Goal: Task Accomplishment & Management: Use online tool/utility

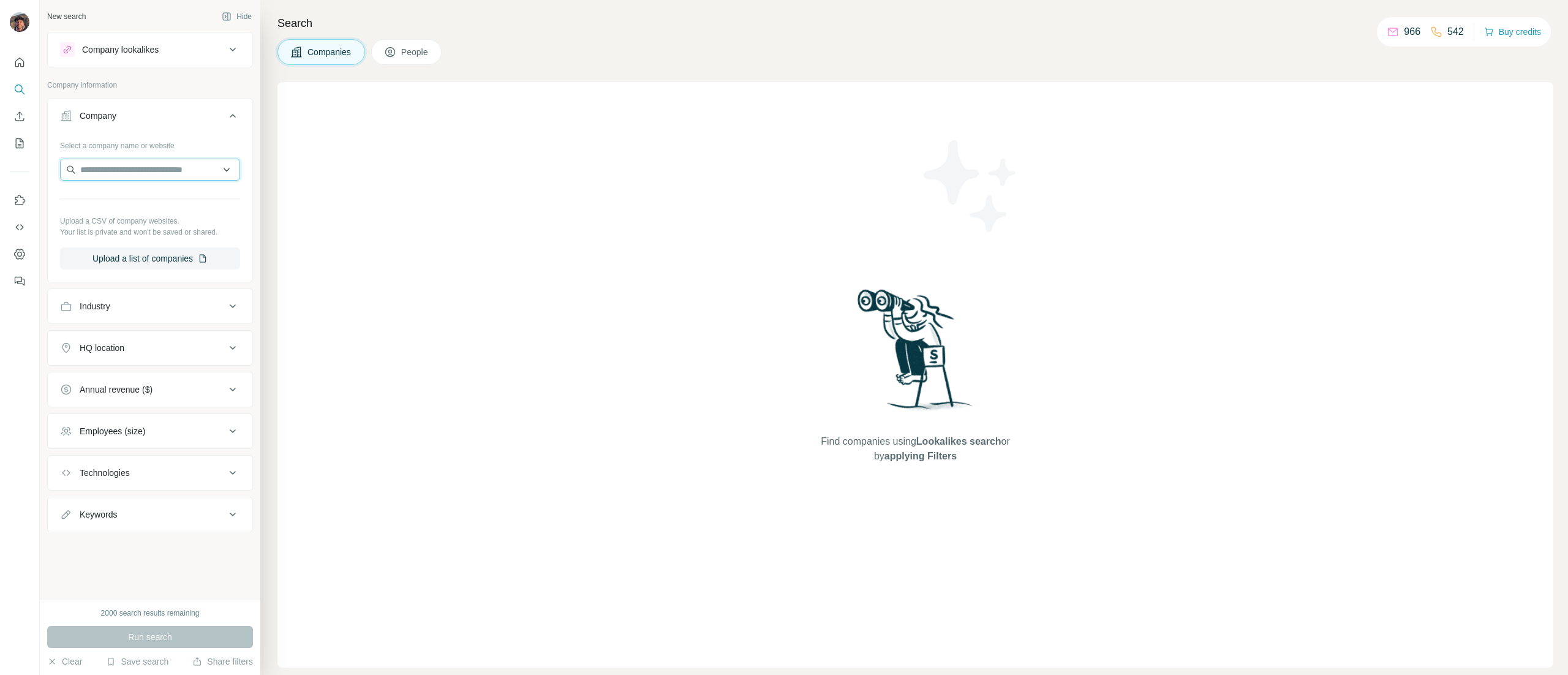
click at [164, 164] on input "text" at bounding box center [150, 170] width 180 height 22
paste input "**********"
type input "**********"
click at [175, 201] on div "[PERSON_NAME] [DOMAIN_NAME]" at bounding box center [150, 203] width 173 height 33
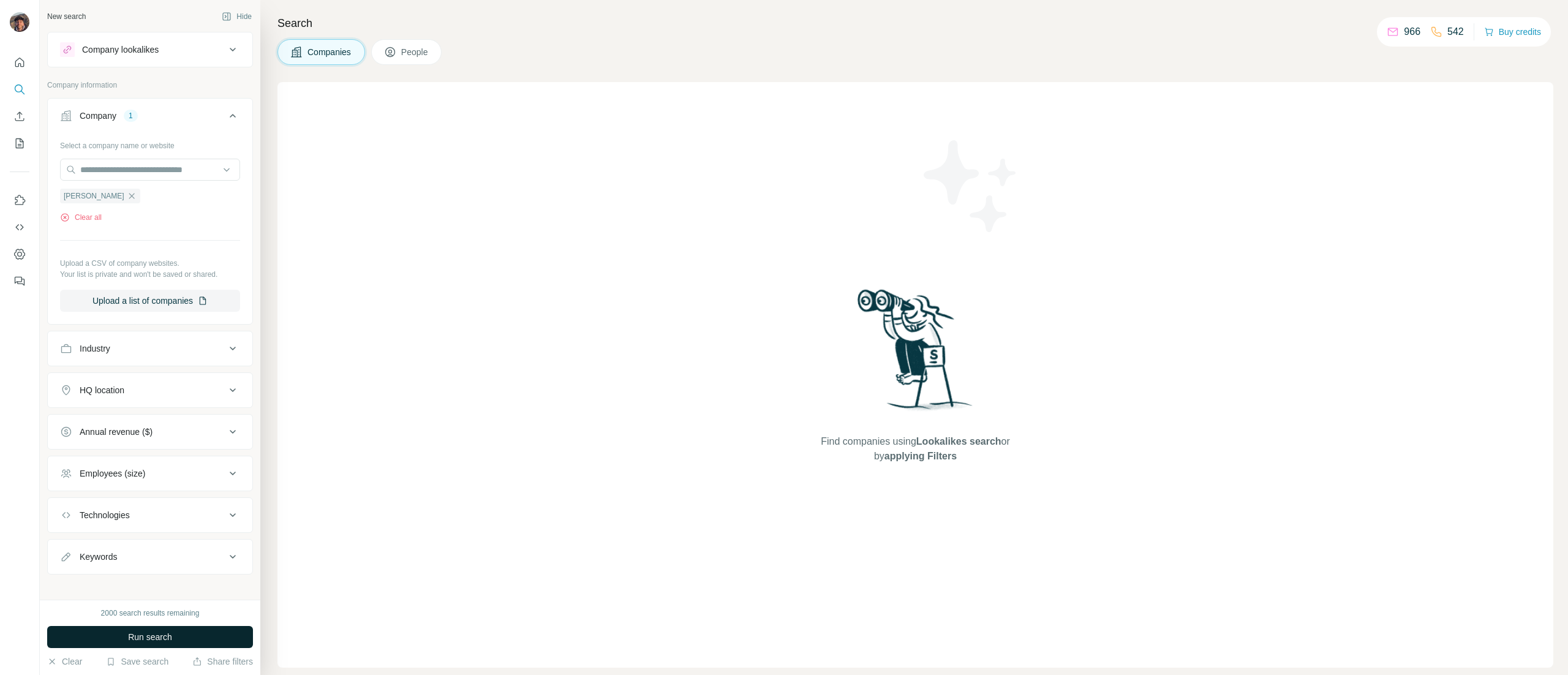
click at [207, 633] on button "Run search" at bounding box center [150, 637] width 206 height 22
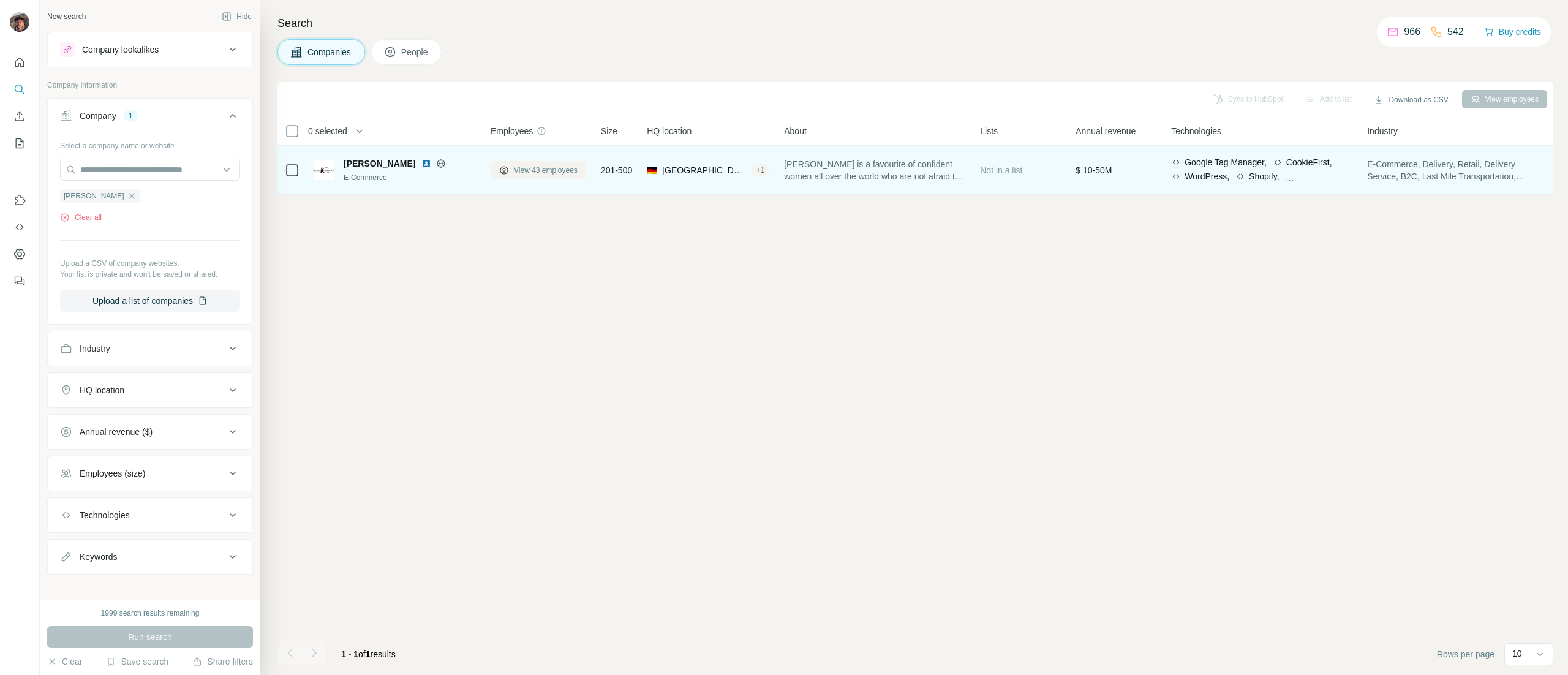
click at [500, 164] on button "View 43 employees" at bounding box center [538, 170] width 95 height 18
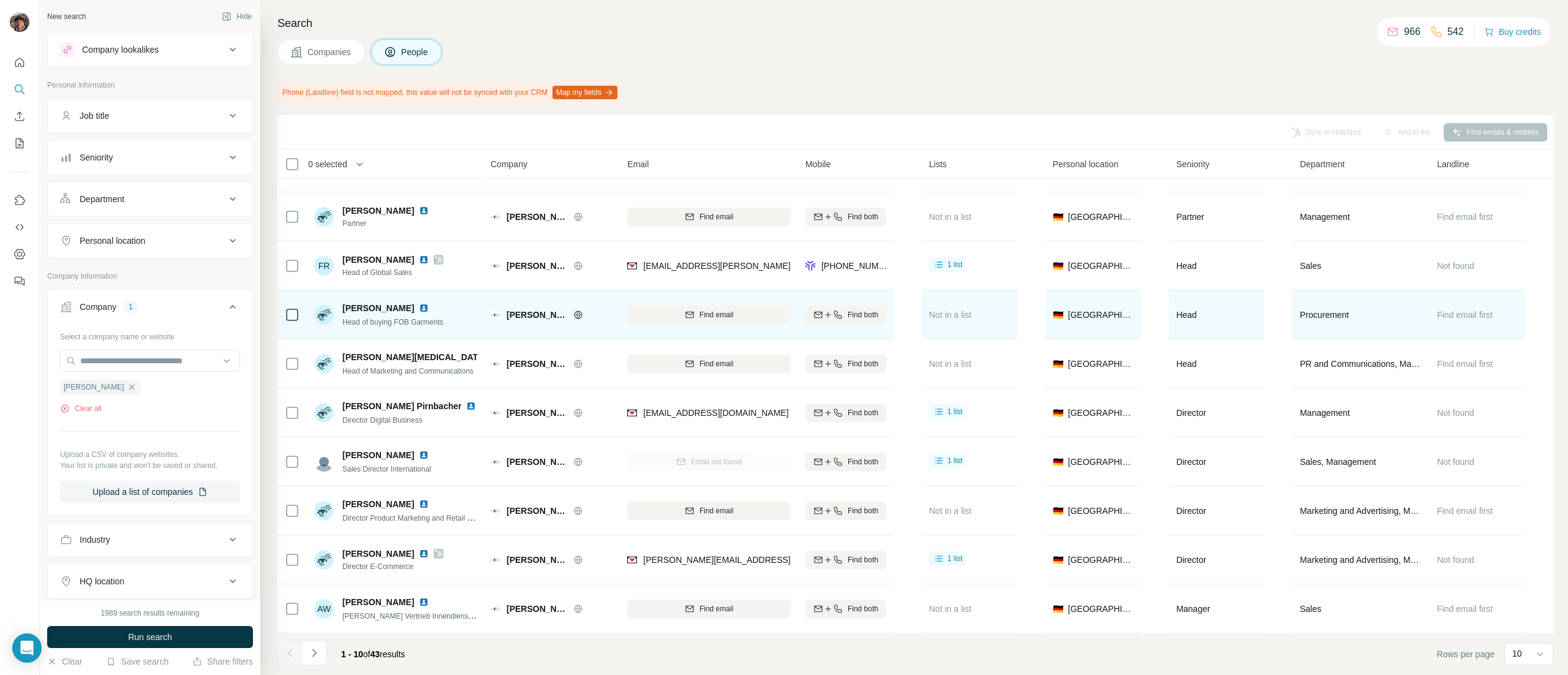
scroll to position [47, 0]
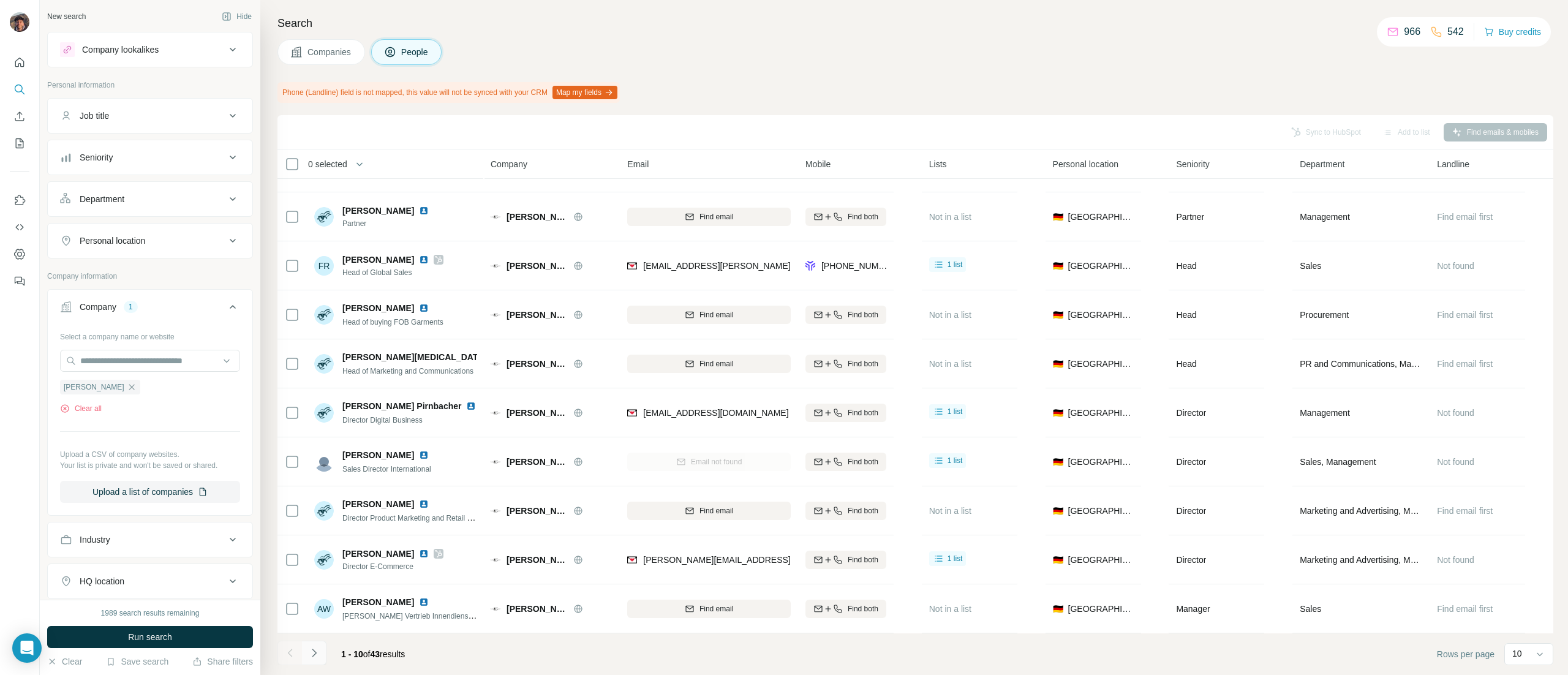
click at [318, 648] on icon "Navigate to next page" at bounding box center [314, 653] width 12 height 12
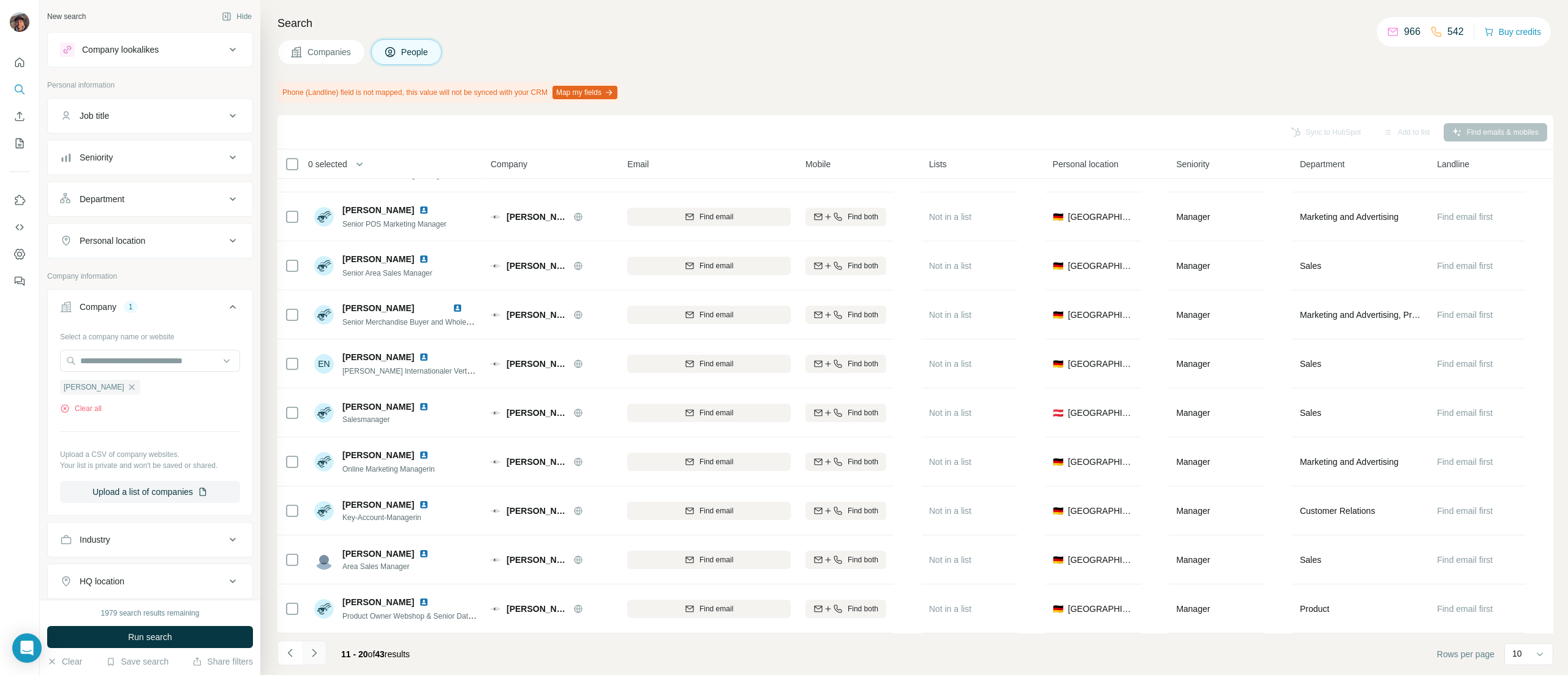
click at [317, 648] on icon "Navigate to next page" at bounding box center [314, 653] width 12 height 12
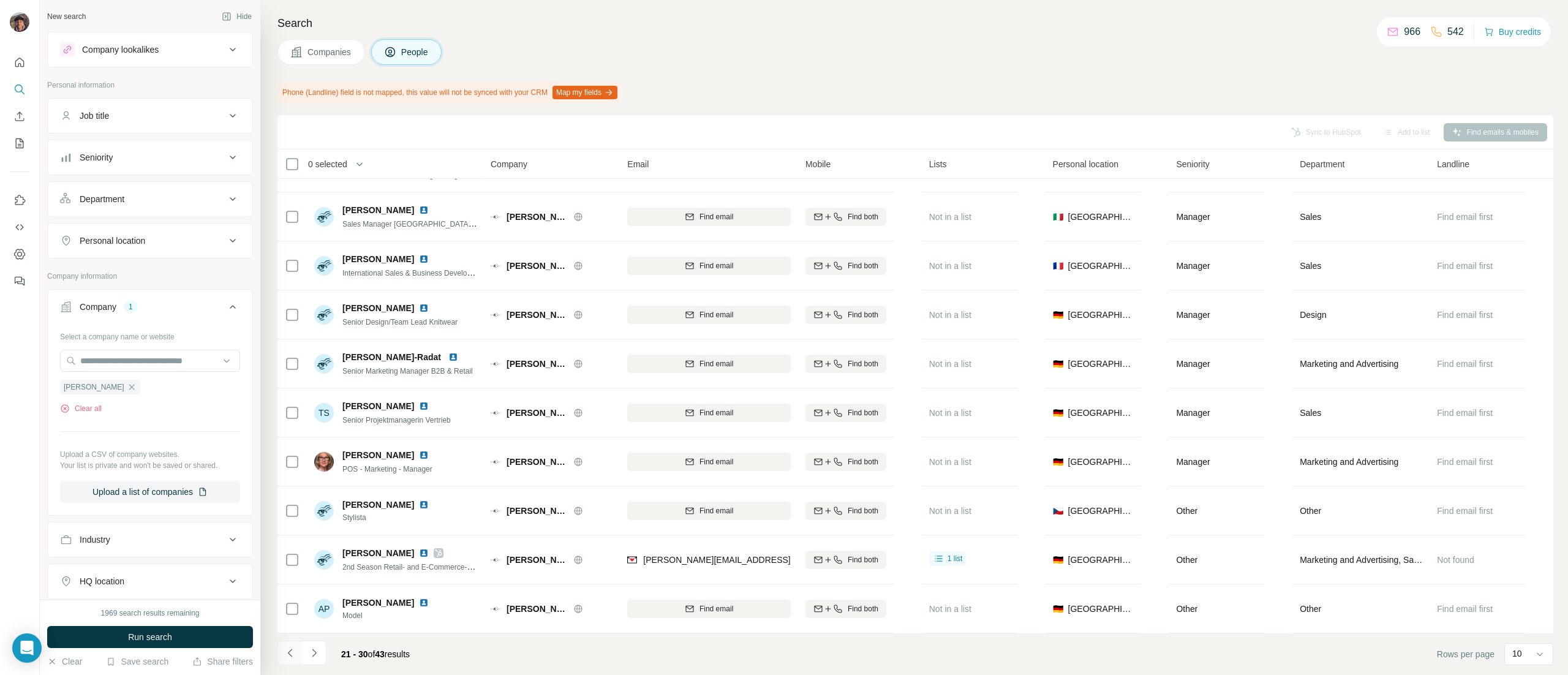
click at [292, 644] on button "Navigate to previous page" at bounding box center [289, 653] width 25 height 25
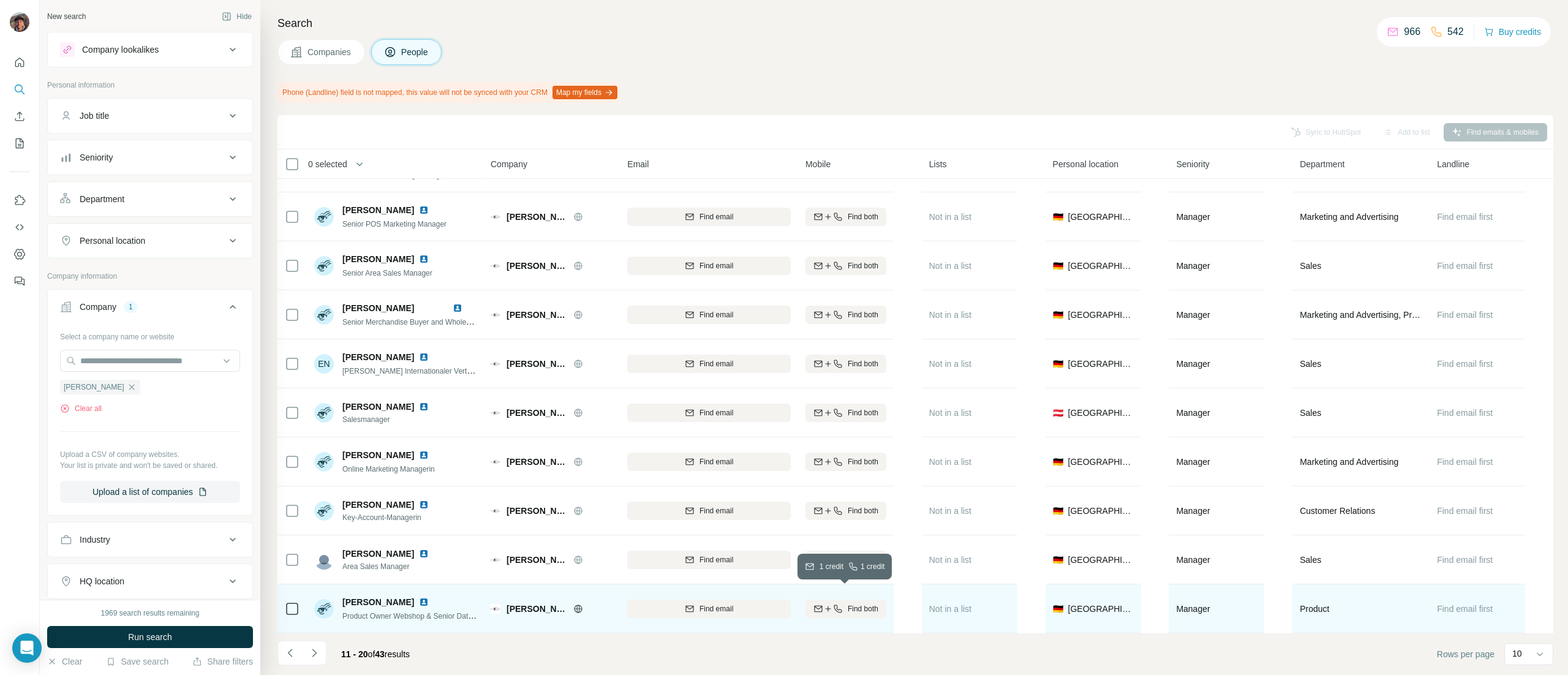
click at [843, 603] on div "Find both" at bounding box center [846, 608] width 81 height 11
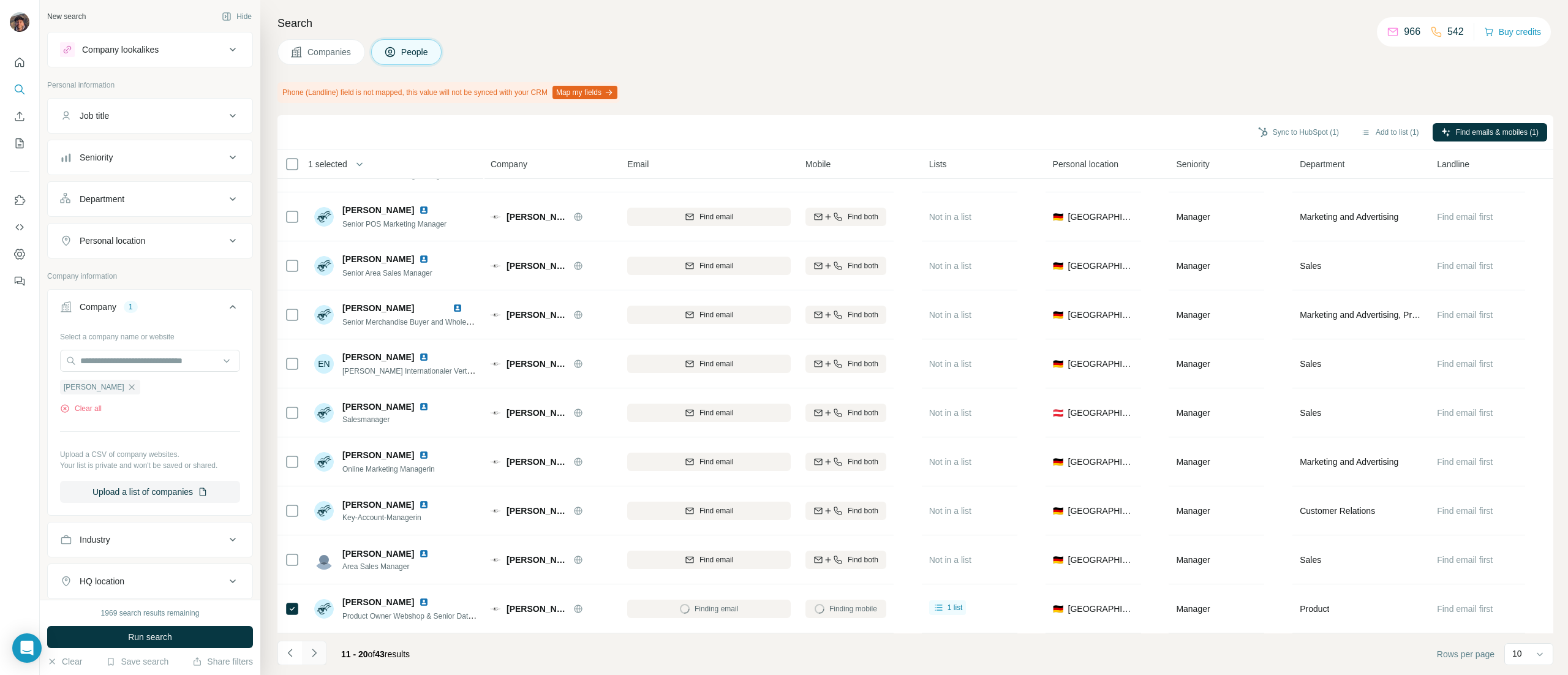
click at [323, 648] on button "Navigate to next page" at bounding box center [314, 653] width 25 height 25
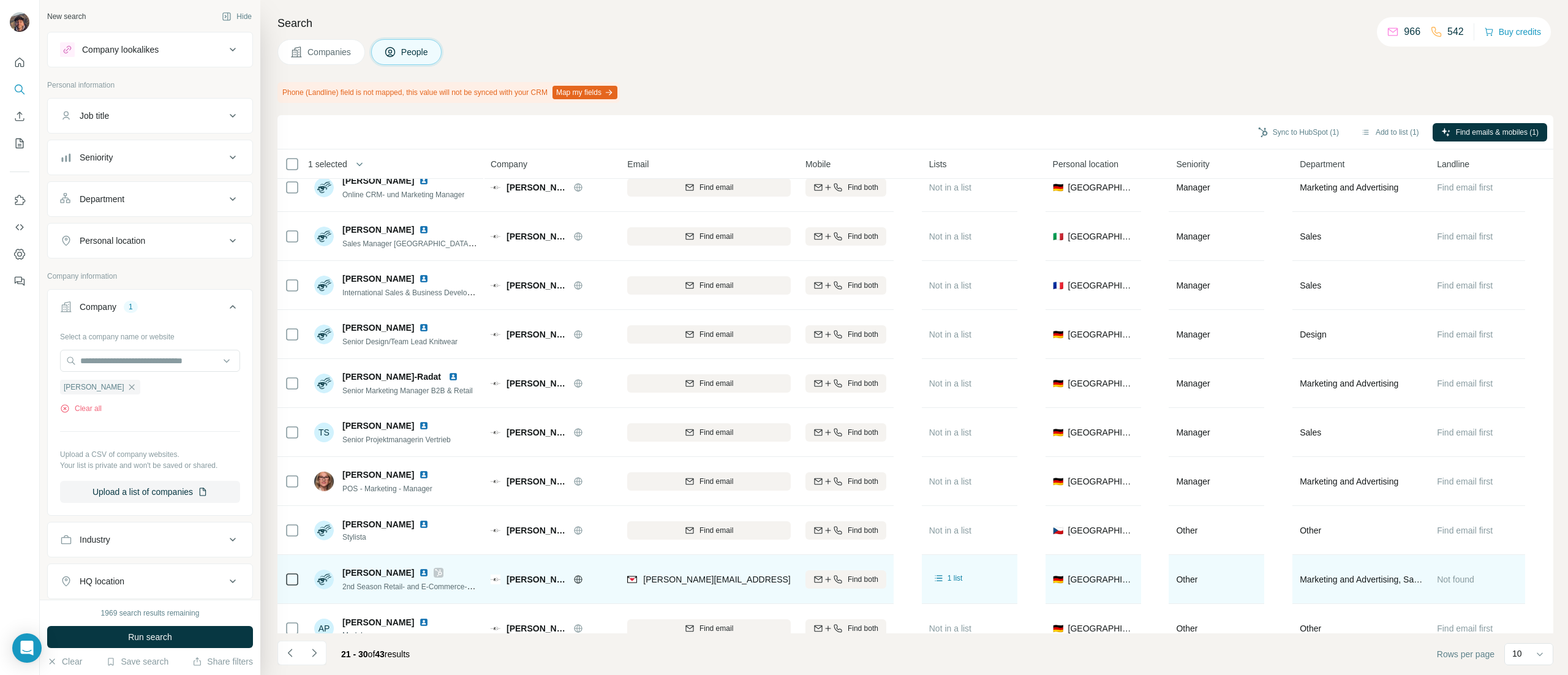
scroll to position [0, 0]
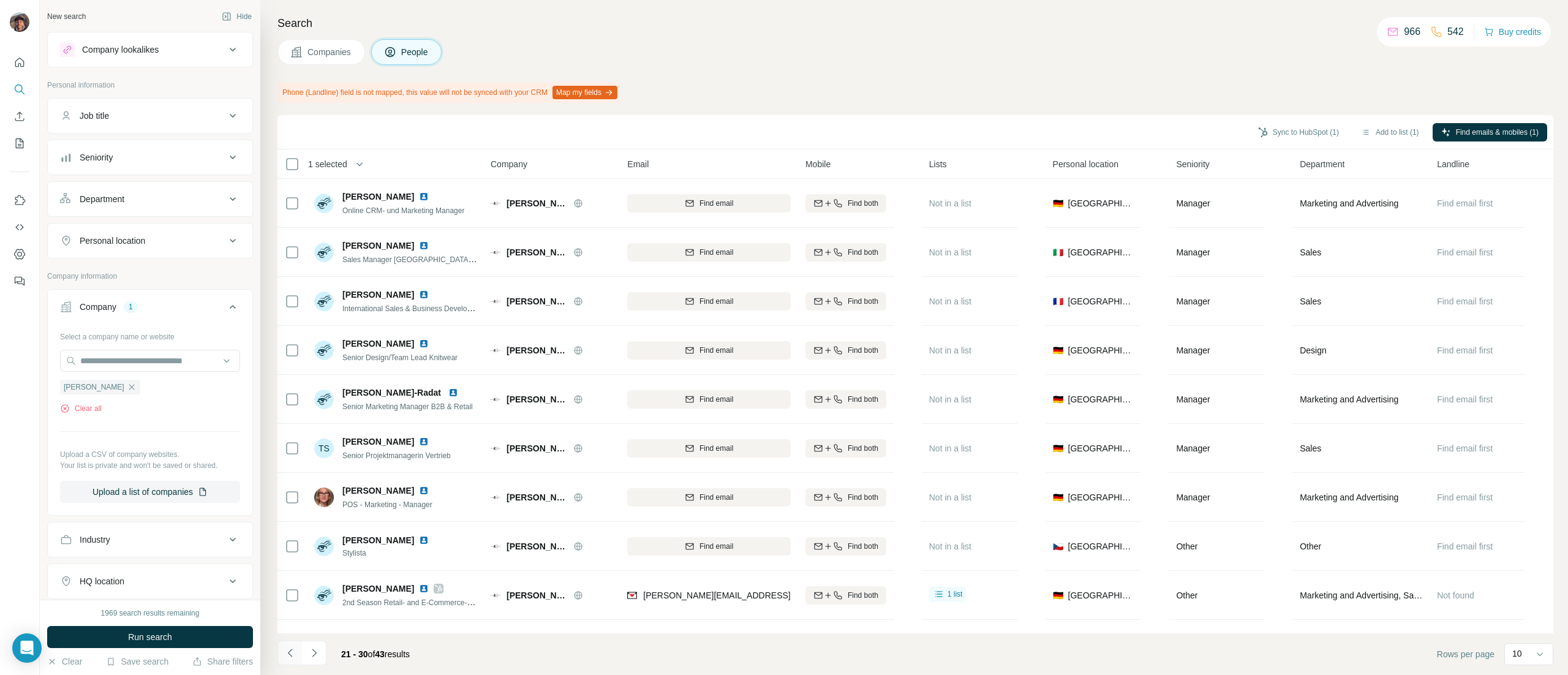
click at [284, 641] on button "Navigate to previous page" at bounding box center [289, 653] width 25 height 25
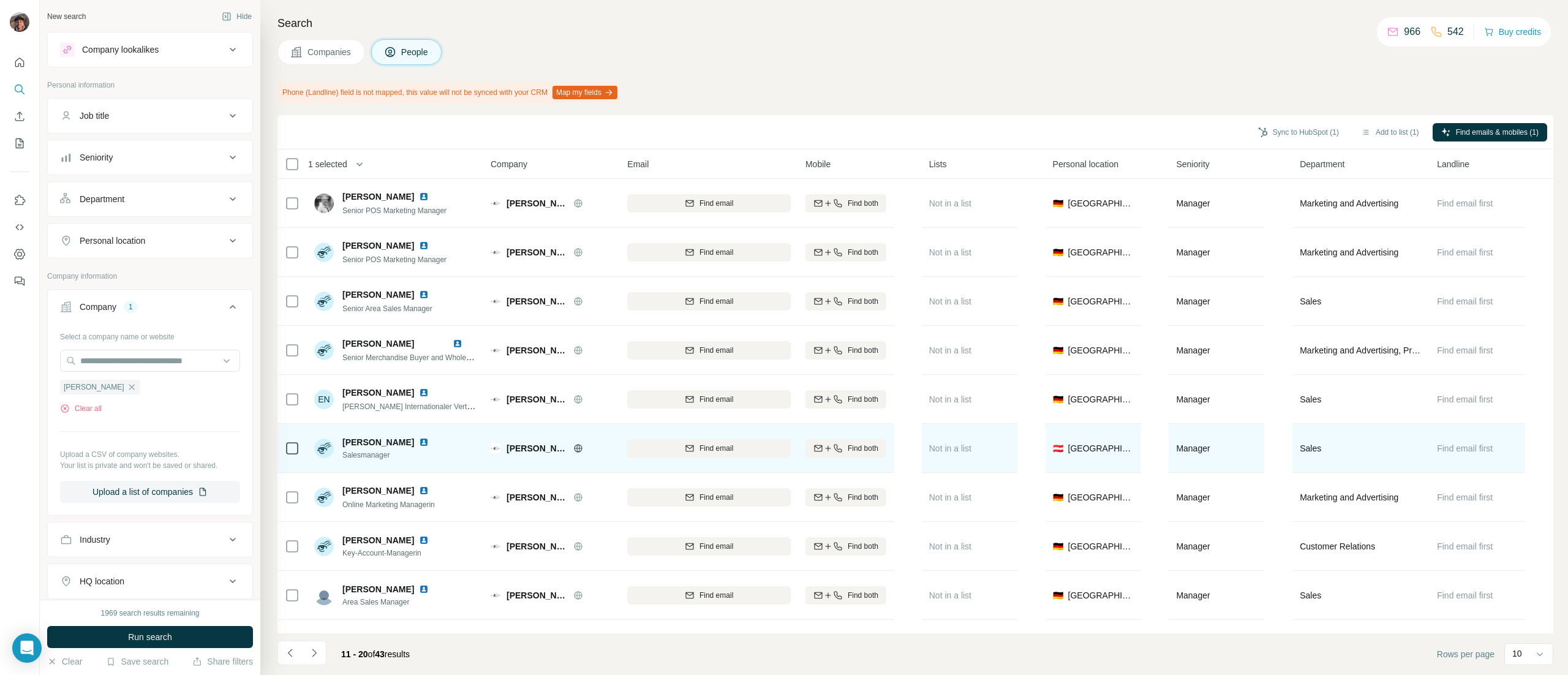
scroll to position [47, 0]
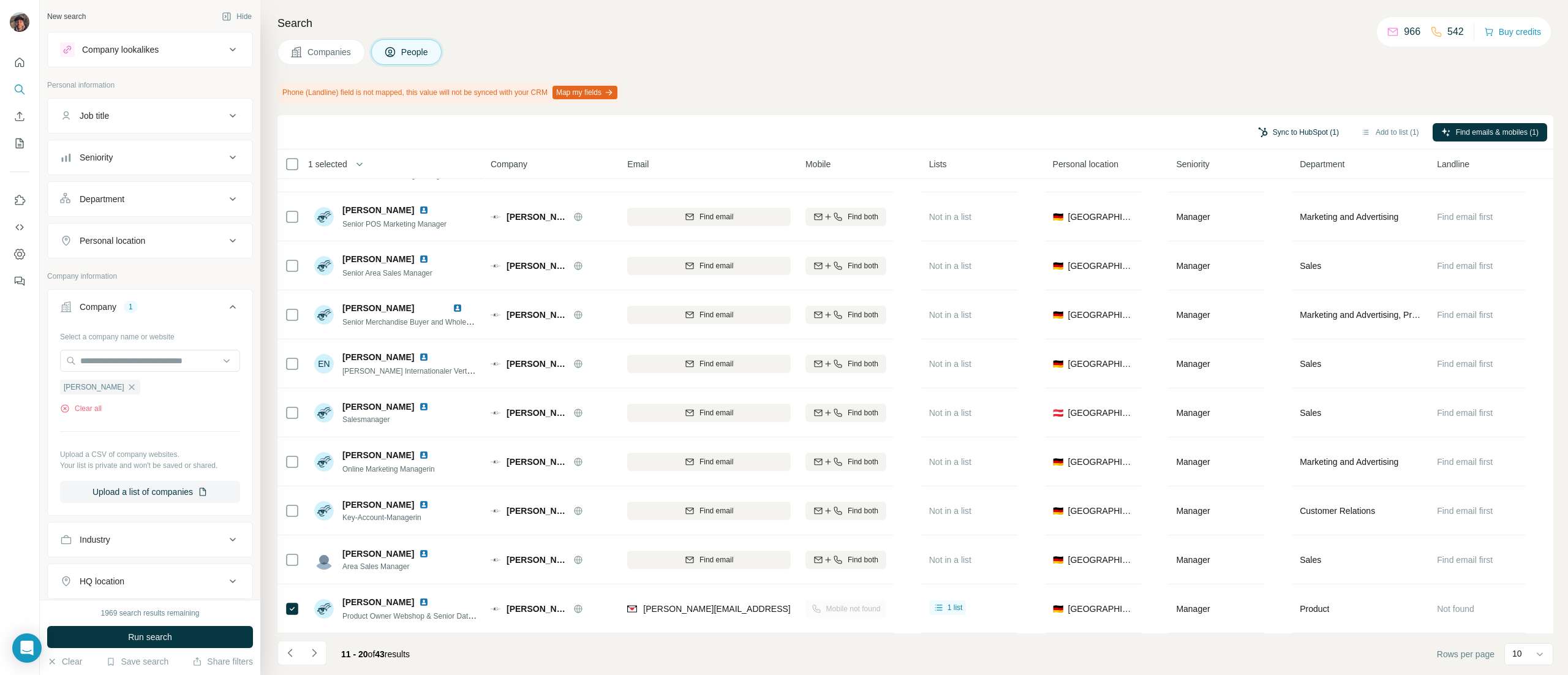
click at [1288, 136] on button "Sync to HubSpot (1)" at bounding box center [1298, 132] width 98 height 18
click at [1270, 237] on button "Sync to HubSpot" at bounding box center [1266, 238] width 136 height 25
